Goal: Transaction & Acquisition: Subscribe to service/newsletter

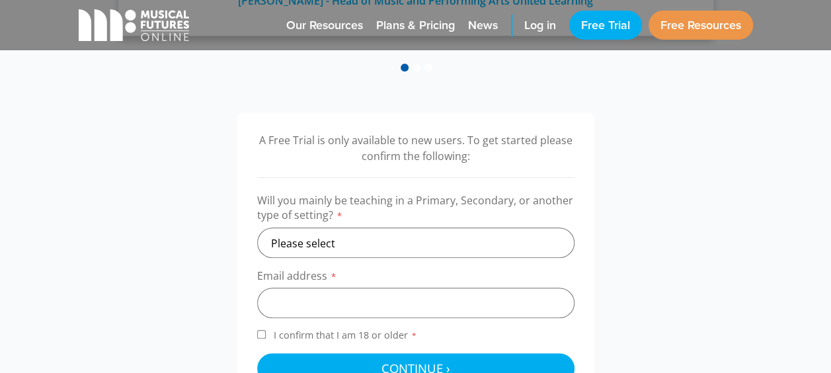
scroll to position [367, 0]
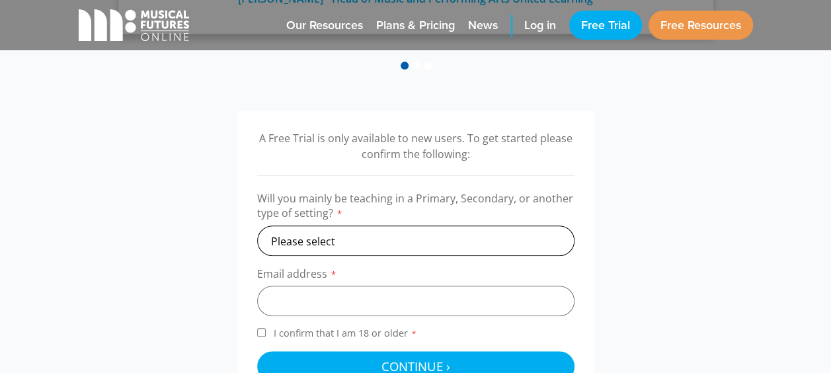
click at [407, 233] on select "Please select Primary Secondary Other" at bounding box center [415, 240] width 317 height 30
select select "primary"
click at [257, 225] on select "Please select Primary Secondary Other" at bounding box center [415, 240] width 317 height 30
click at [357, 315] on input "email" at bounding box center [415, 300] width 317 height 30
type input "clearisthecoast@gmail.com"
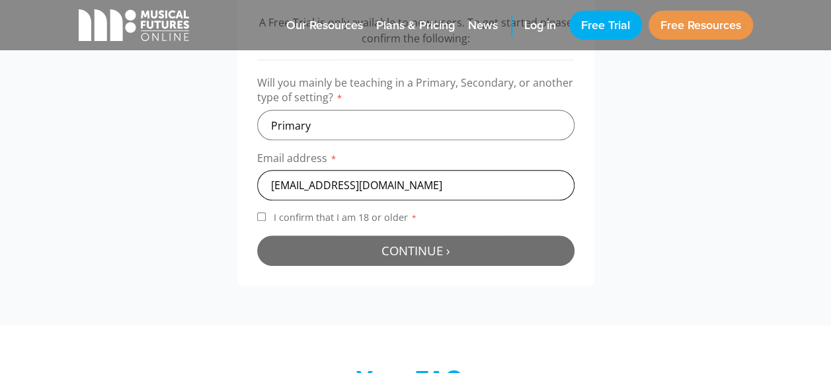
scroll to position [486, 0]
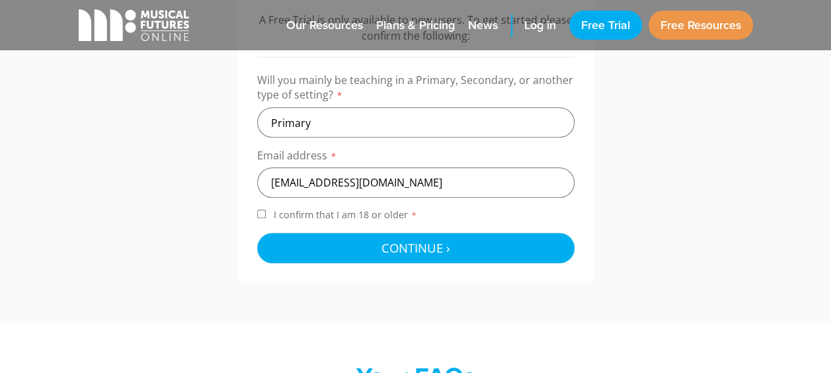
click at [257, 211] on input "I confirm that I am 18 or older *" at bounding box center [261, 213] width 9 height 9
checkbox input "true"
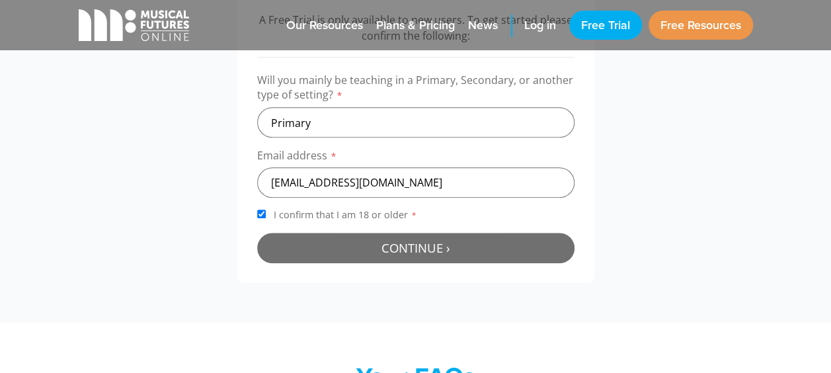
click at [349, 254] on button "Continue › Checking your details..." at bounding box center [415, 248] width 317 height 30
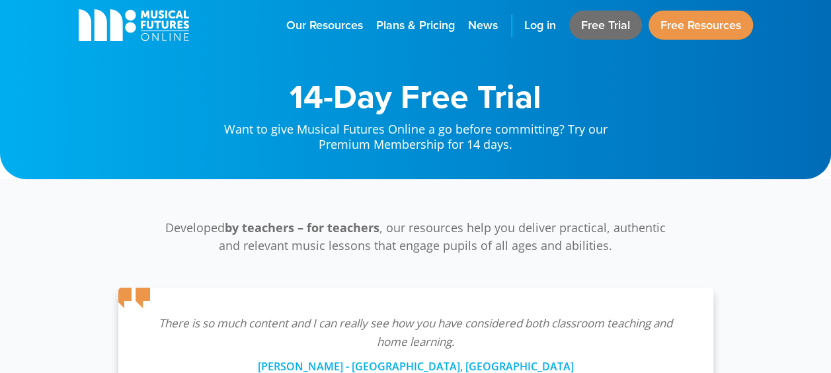
click at [589, 24] on link "Free Trial" at bounding box center [605, 25] width 73 height 29
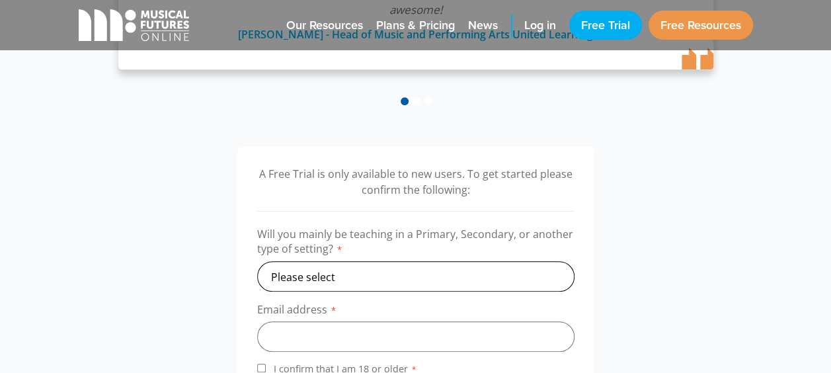
scroll to position [348, 0]
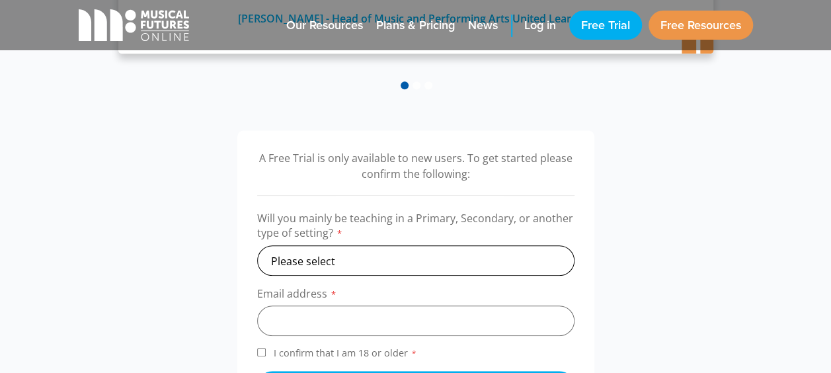
click at [326, 262] on select "Please select Primary Secondary Other" at bounding box center [415, 260] width 317 height 30
select select "primary"
click at [257, 245] on select "Please select Primary Secondary Other" at bounding box center [415, 260] width 317 height 30
click at [313, 321] on input "email" at bounding box center [415, 320] width 317 height 30
type input "nicolawatsonteacher@gmail.com"
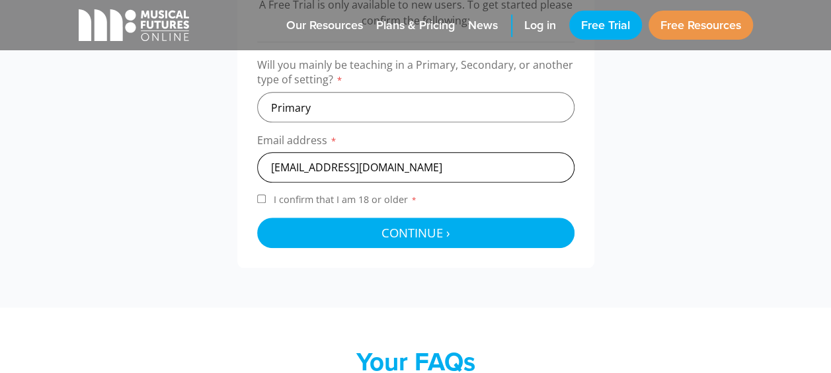
scroll to position [505, 0]
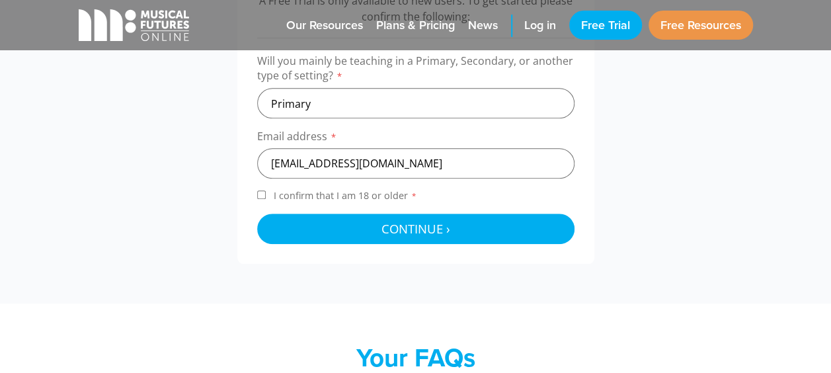
click at [260, 194] on input "I confirm that I am 18 or older *" at bounding box center [261, 194] width 9 height 9
checkbox input "true"
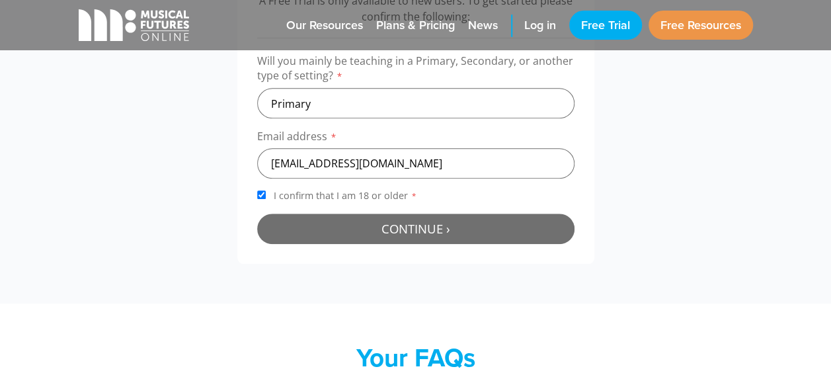
click at [363, 233] on button "Continue › Checking your details..." at bounding box center [415, 228] width 317 height 30
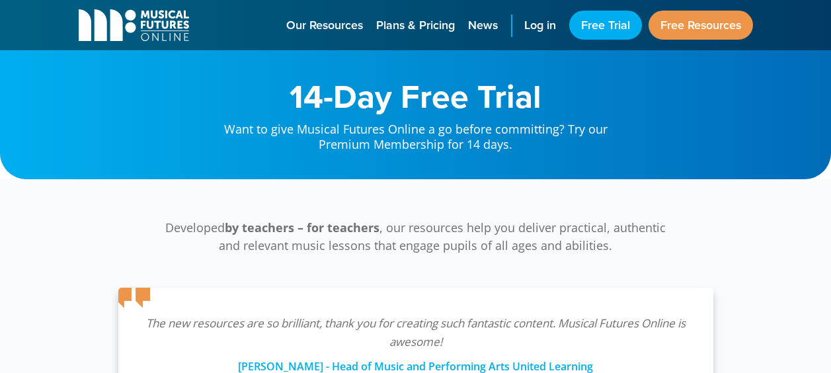
scroll to position [424, 0]
